Goal: Information Seeking & Learning: Learn about a topic

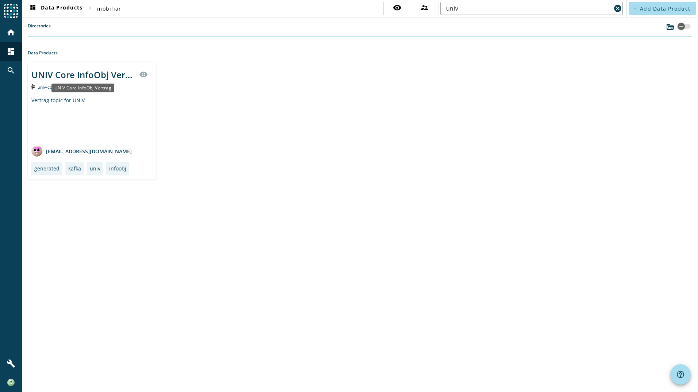
click at [103, 84] on div "UNIV Core InfoObj Vertrag" at bounding box center [82, 88] width 63 height 9
click at [87, 70] on div "UNIV Core InfoObj Vertrag" at bounding box center [82, 75] width 103 height 12
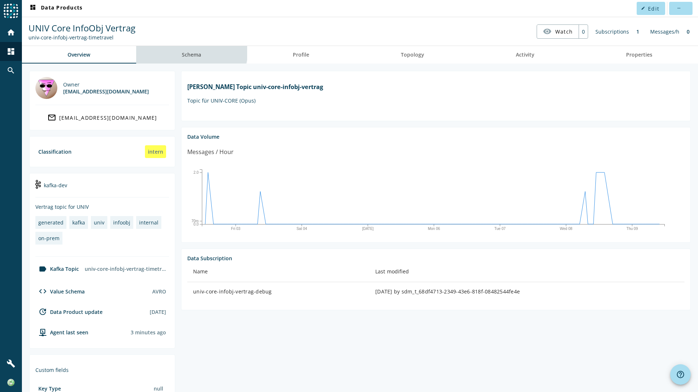
click at [186, 48] on span "Schema" at bounding box center [191, 55] width 19 height 18
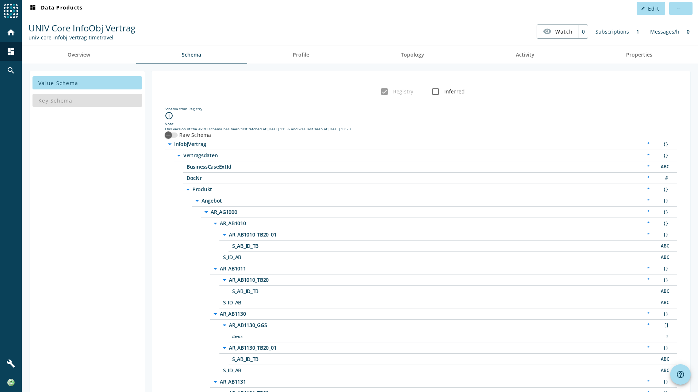
click at [168, 116] on icon "info_outline" at bounding box center [169, 115] width 9 height 9
drag, startPoint x: 168, startPoint y: 116, endPoint x: 175, endPoint y: 115, distance: 7.7
click at [175, 115] on div "info_outline" at bounding box center [421, 116] width 512 height 10
click at [177, 115] on div "info_outline" at bounding box center [421, 116] width 512 height 10
drag, startPoint x: 177, startPoint y: 115, endPoint x: 165, endPoint y: 115, distance: 11.7
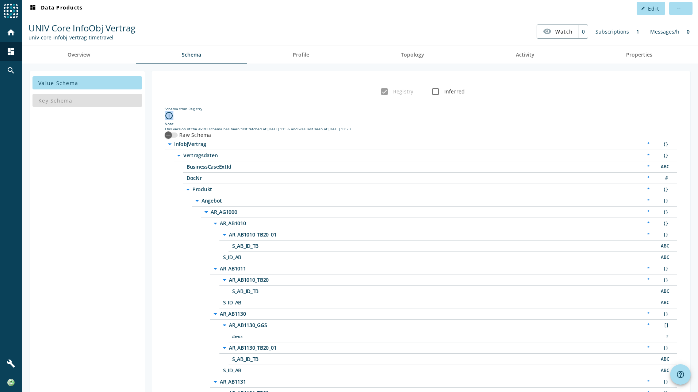
click at [165, 115] on div "info_outline" at bounding box center [421, 116] width 512 height 10
drag, startPoint x: 165, startPoint y: 115, endPoint x: 194, endPoint y: 119, distance: 29.7
click at [194, 119] on div "info_outline" at bounding box center [421, 116] width 512 height 10
